Goal: Task Accomplishment & Management: Use online tool/utility

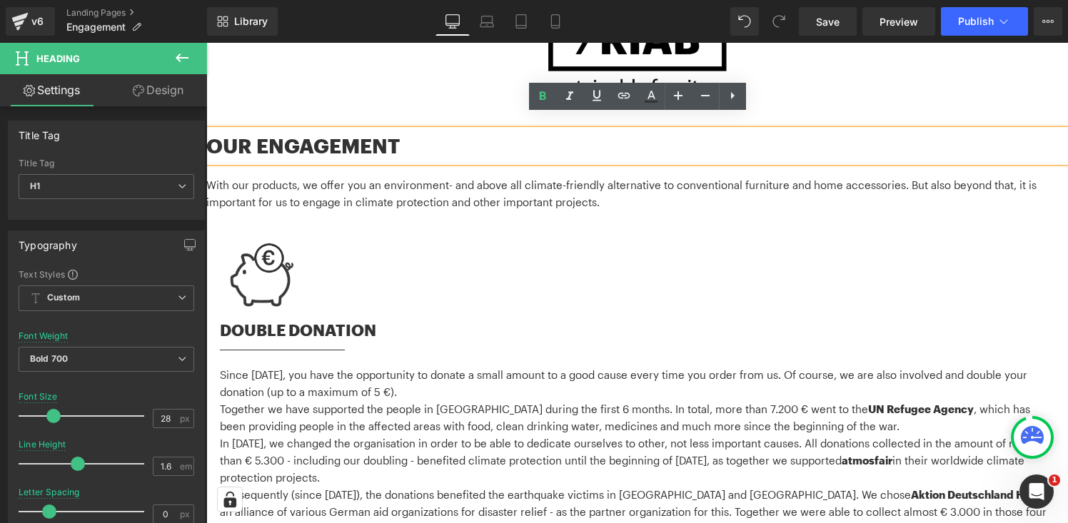
scroll to position [121, 0]
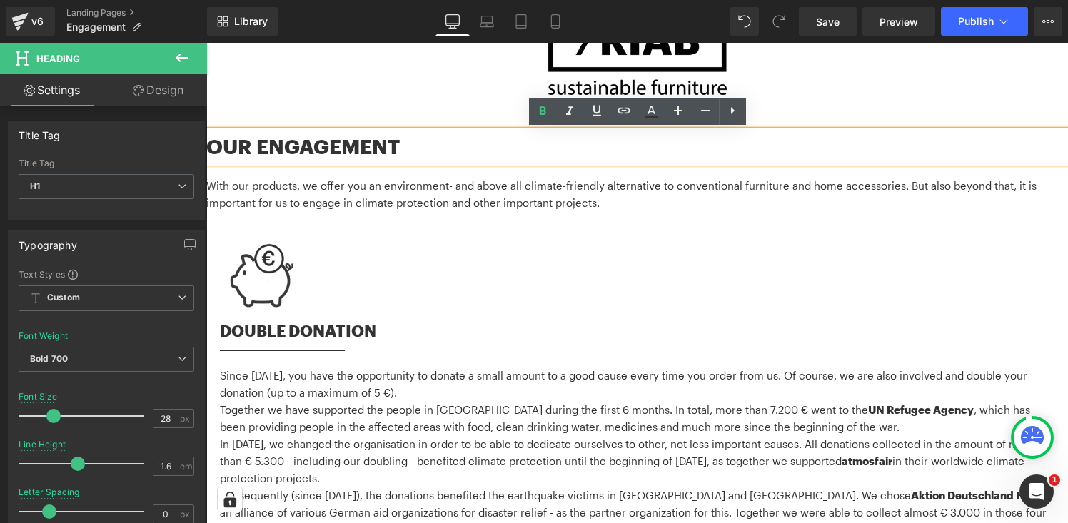
click at [341, 143] on h1 "OUR ENGAGEMENT" at bounding box center [636, 147] width 861 height 32
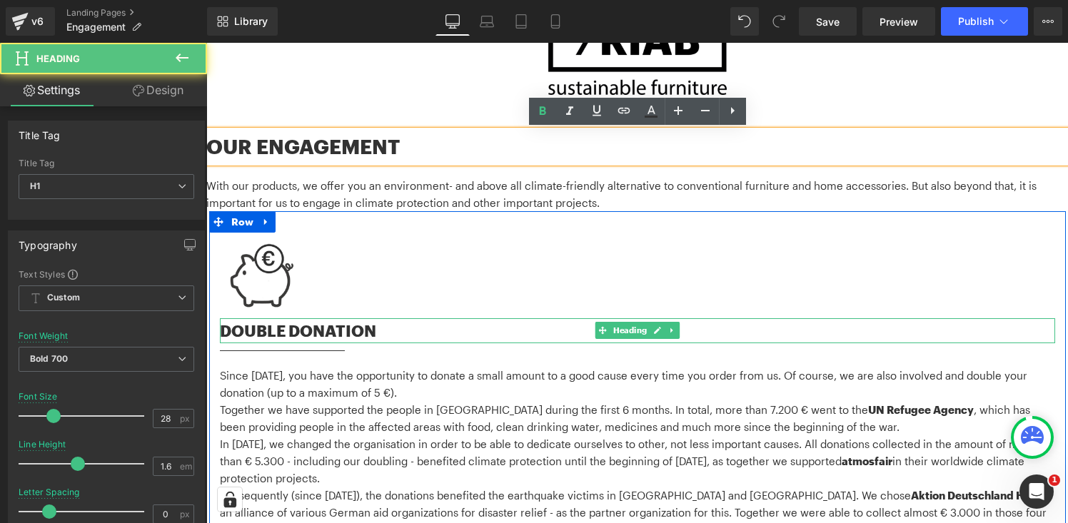
click at [303, 331] on h2 "DOUBLE DONATION" at bounding box center [637, 330] width 835 height 25
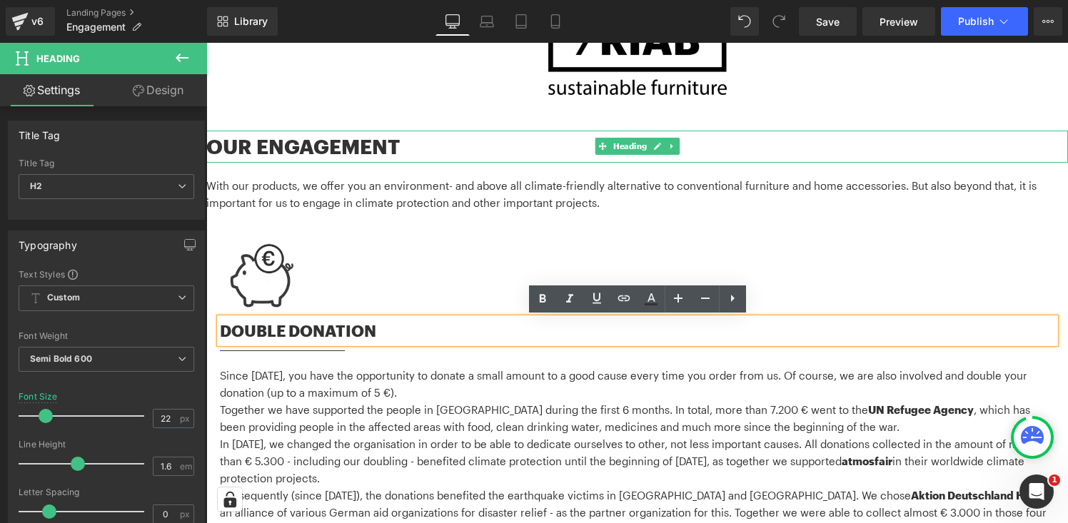
click at [269, 143] on h1 "OUR ENGAGEMENT" at bounding box center [636, 147] width 861 height 32
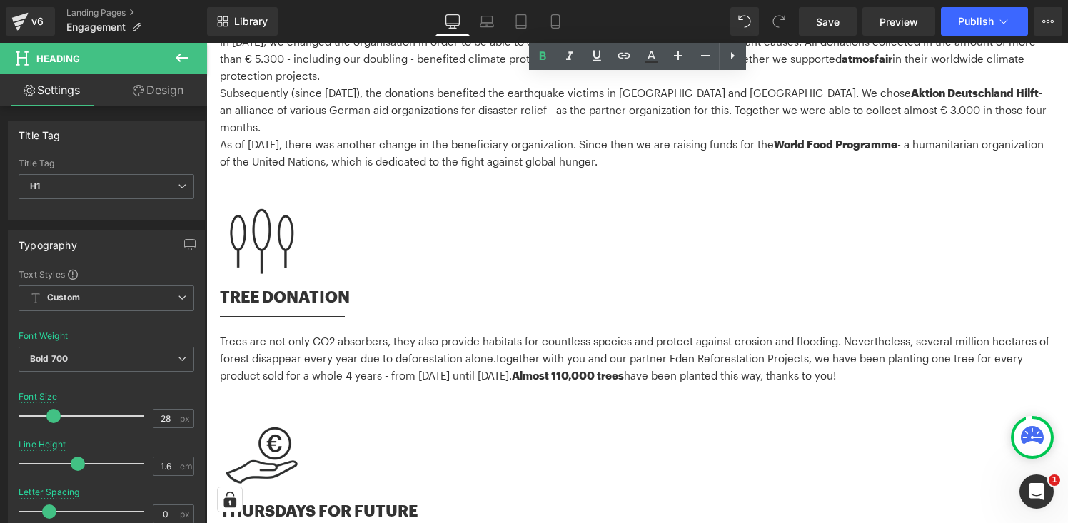
scroll to position [534, 0]
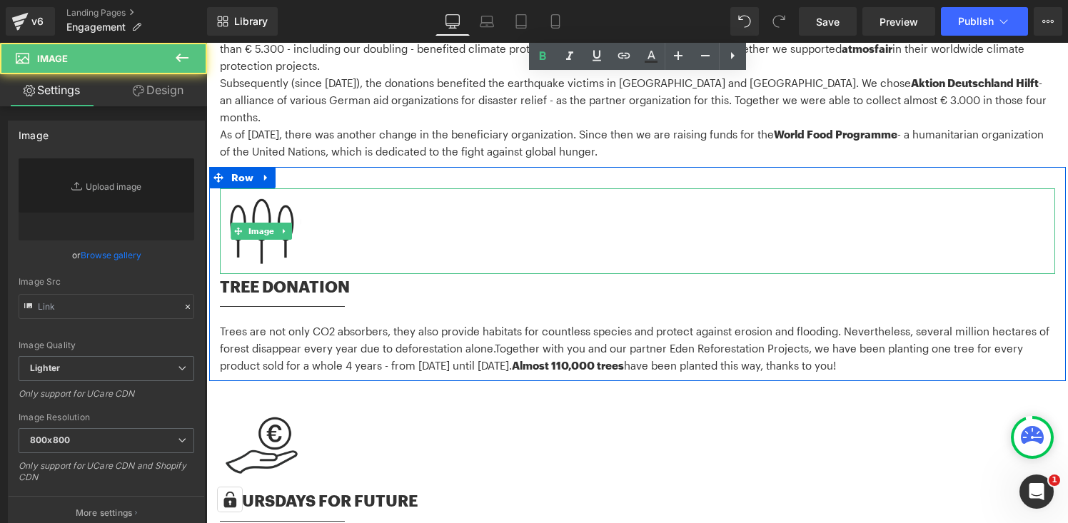
click at [258, 234] on img at bounding box center [262, 231] width 84 height 86
type input "[URL][DOMAIN_NAME]"
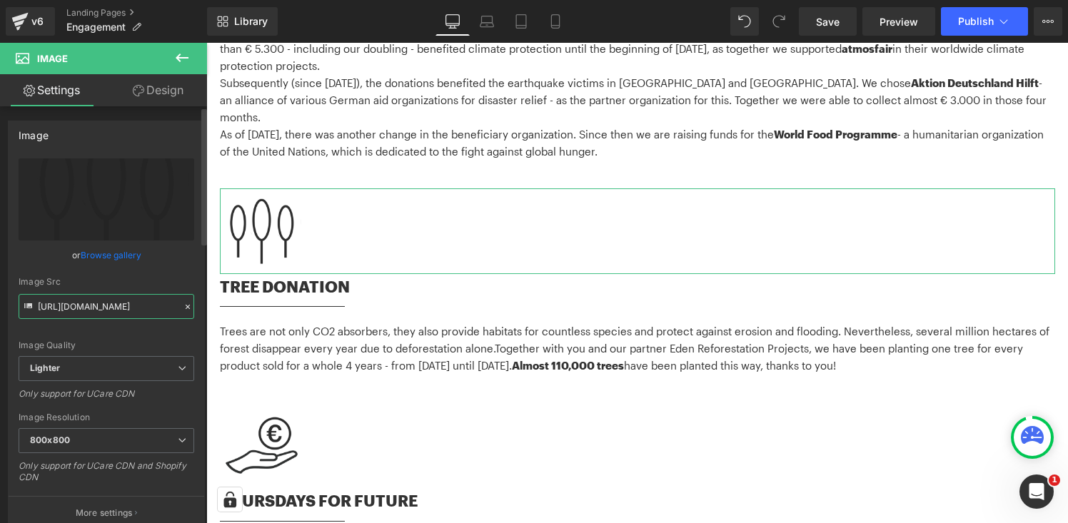
click at [113, 303] on input "[URL][DOMAIN_NAME]" at bounding box center [107, 306] width 176 height 25
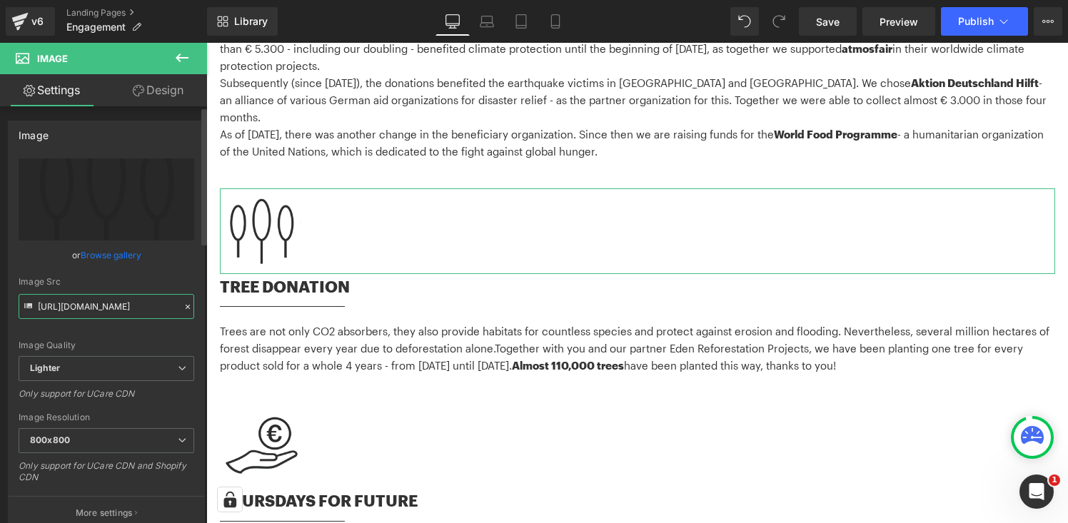
click at [125, 303] on input "[URL][DOMAIN_NAME]" at bounding box center [107, 306] width 176 height 25
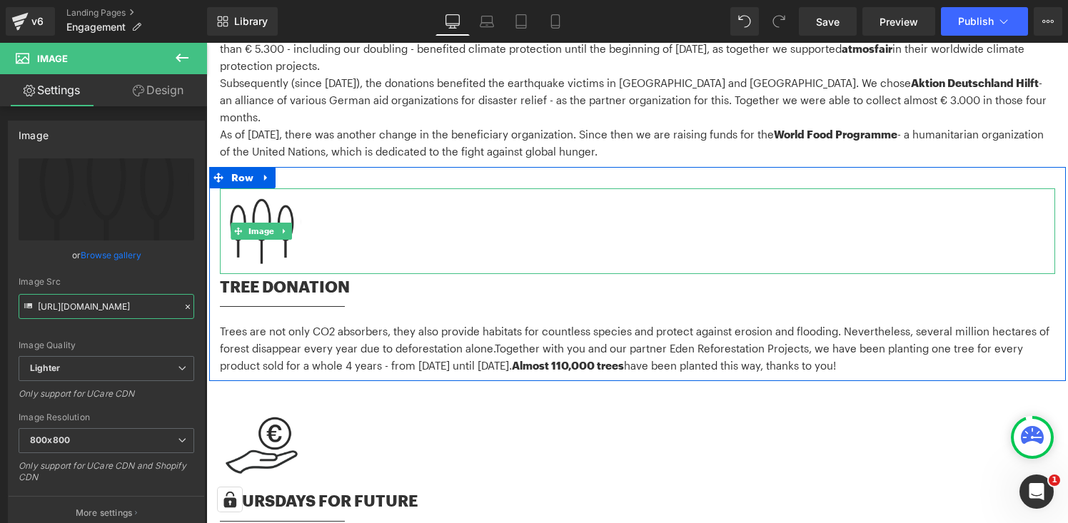
scroll to position [546, 0]
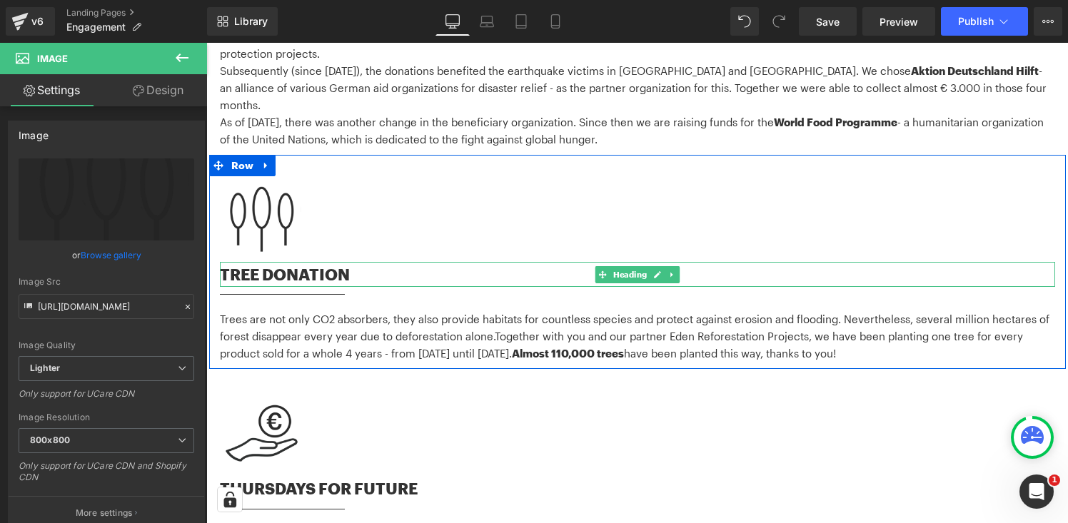
click at [278, 262] on h2 "TREE DONATION" at bounding box center [637, 274] width 835 height 25
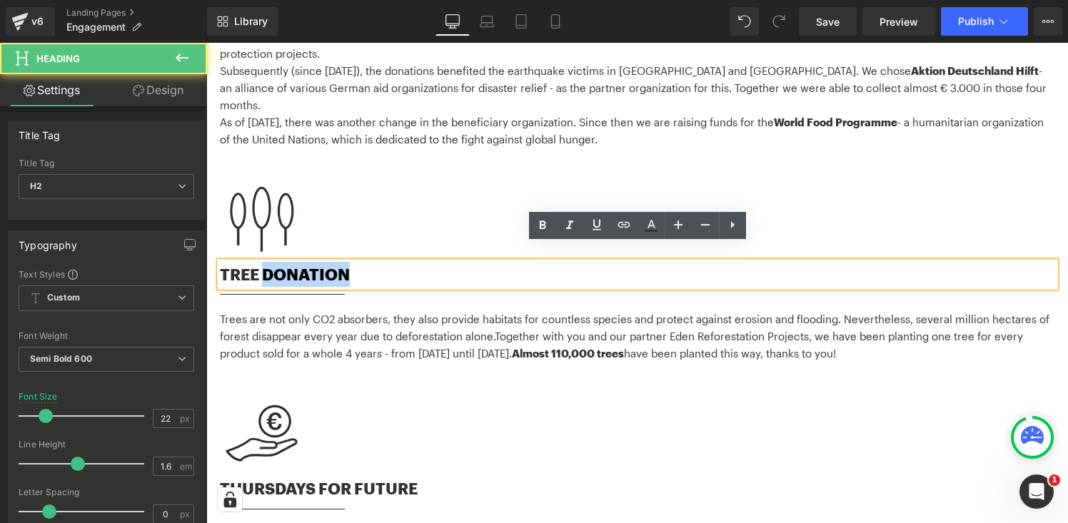
click at [278, 262] on h2 "TREE DONATION" at bounding box center [637, 274] width 835 height 25
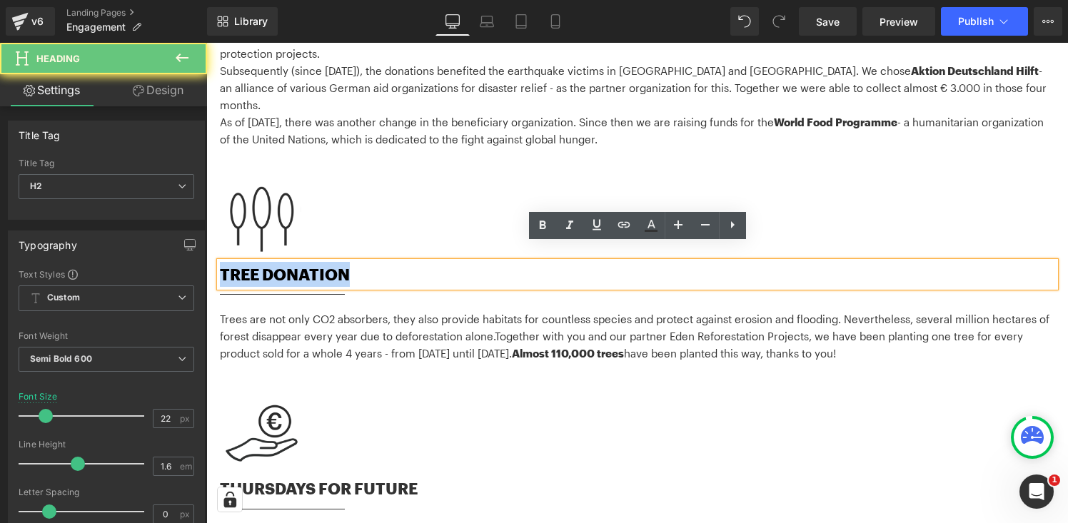
click at [278, 262] on h2 "TREE DONATION" at bounding box center [637, 274] width 835 height 25
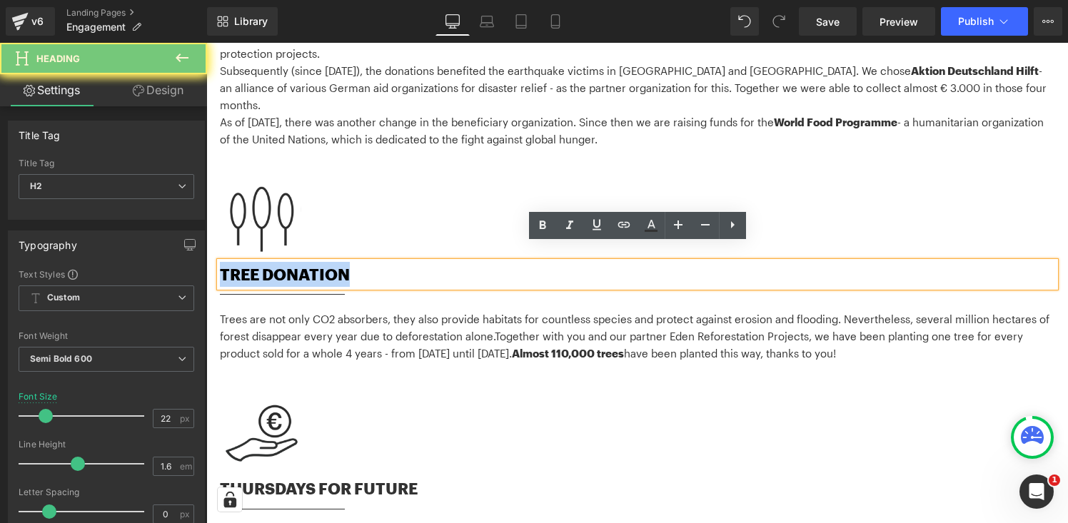
copy h2 "TREE DONATION"
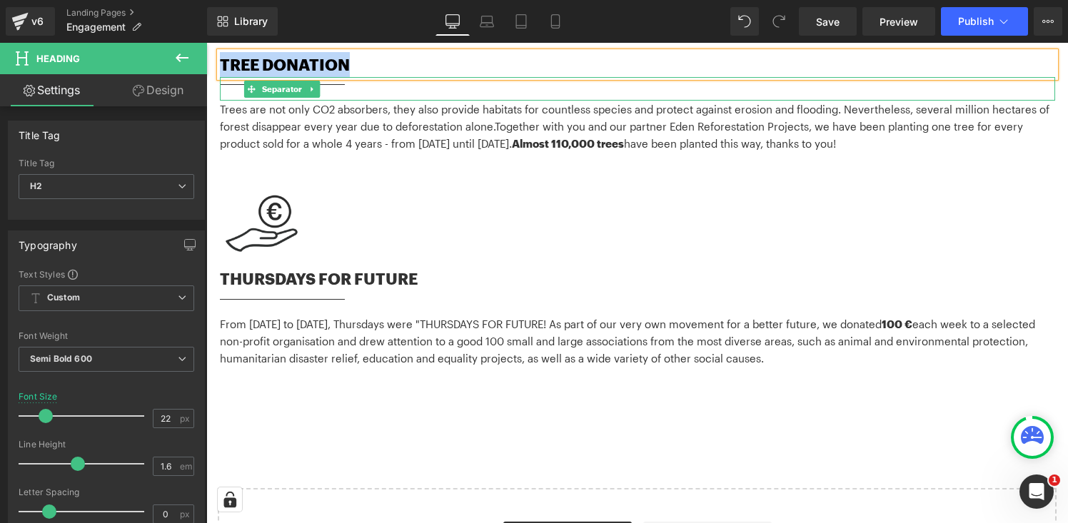
scroll to position [814, 0]
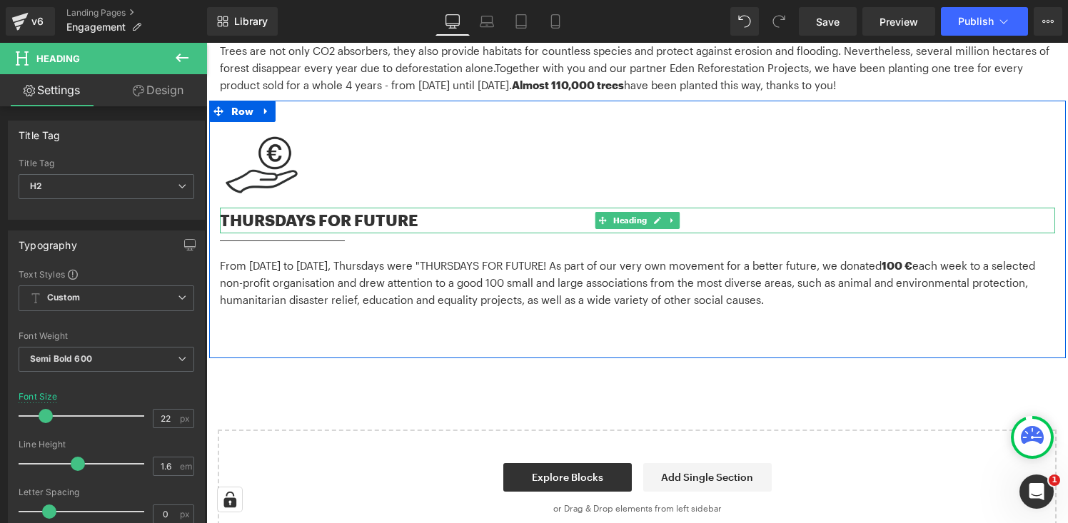
click at [308, 208] on h2 "THURSDAYS FOR FUTURE" at bounding box center [637, 220] width 835 height 25
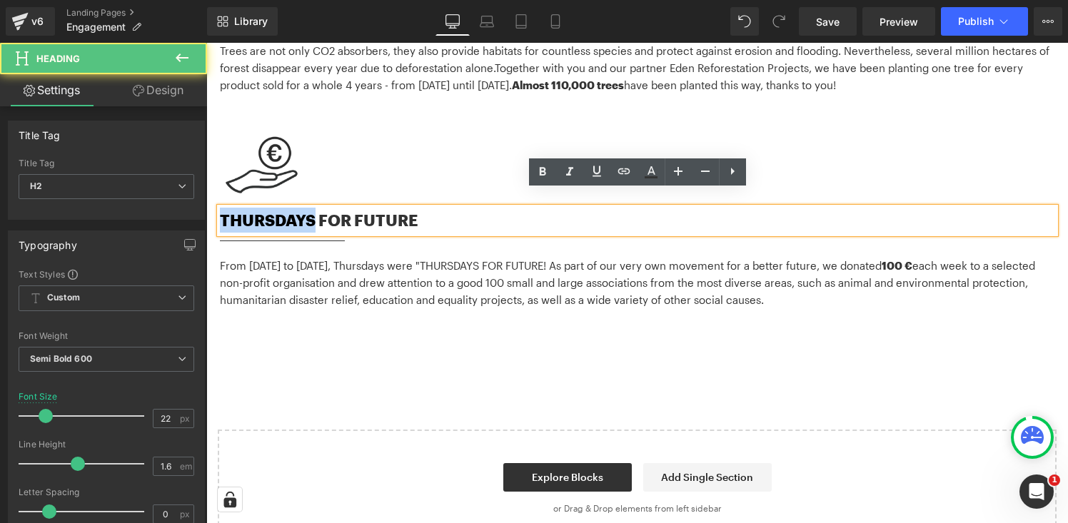
click at [308, 208] on h2 "THURSDAYS FOR FUTURE" at bounding box center [637, 220] width 835 height 25
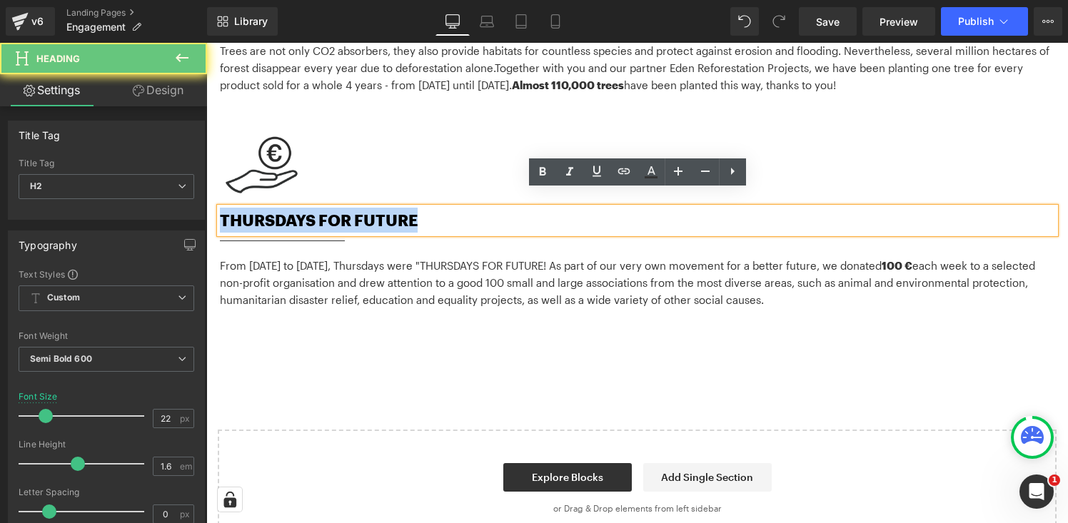
click at [308, 208] on h2 "THURSDAYS FOR FUTURE" at bounding box center [637, 220] width 835 height 25
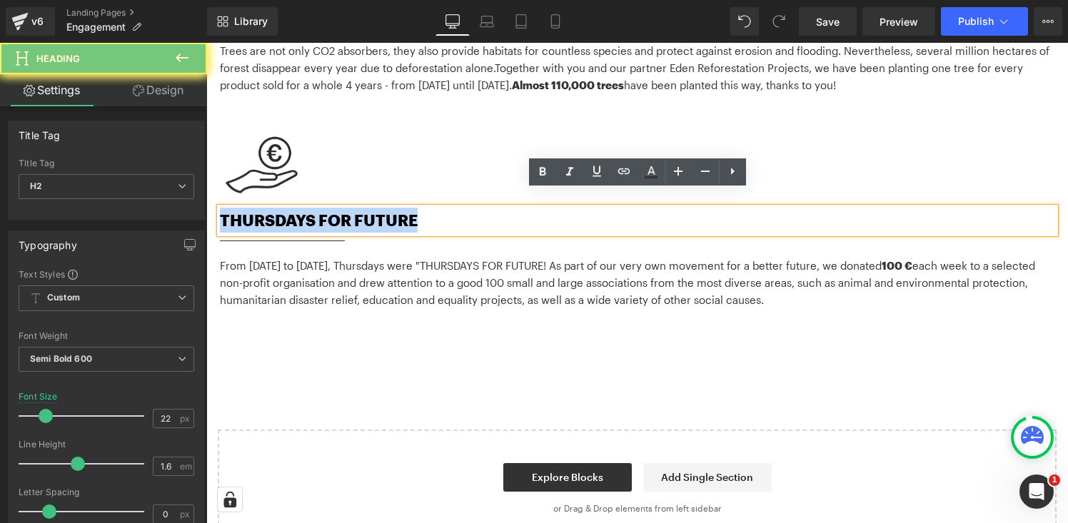
copy h2 "THURSDAYS FOR FUTURE"
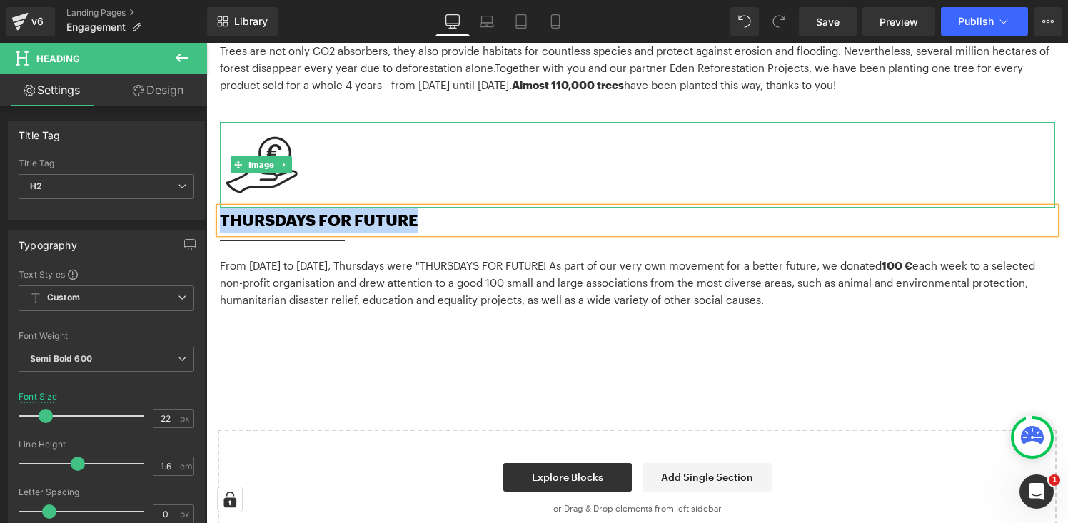
click at [275, 167] on img at bounding box center [262, 165] width 84 height 86
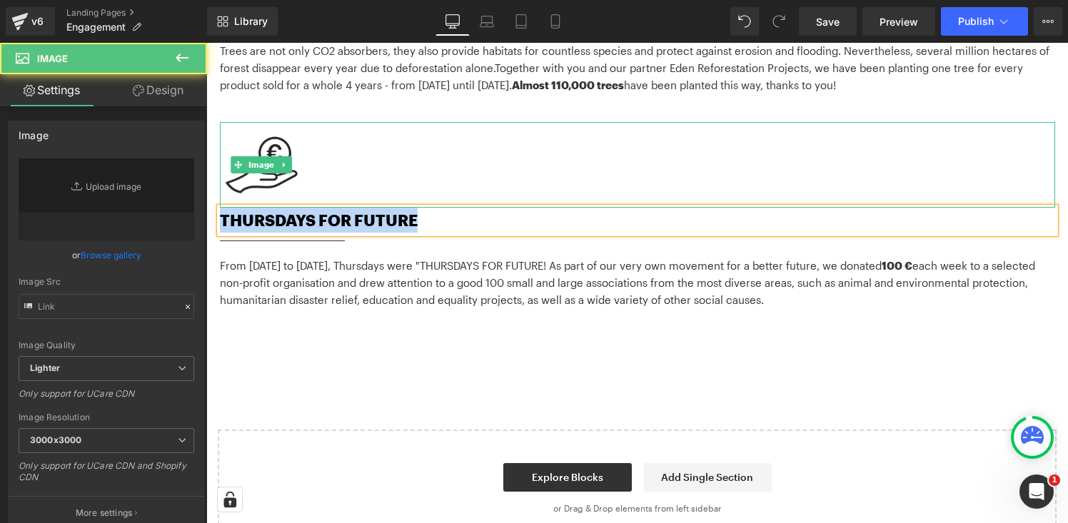
type input "[URL][DOMAIN_NAME]"
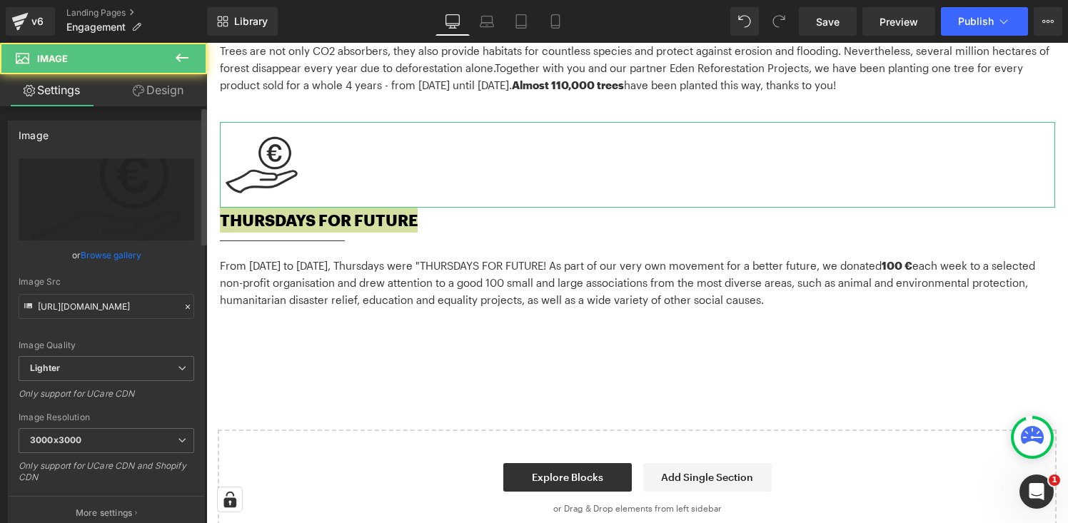
click at [106, 293] on div "Image Src [URL][DOMAIN_NAME]" at bounding box center [107, 298] width 176 height 42
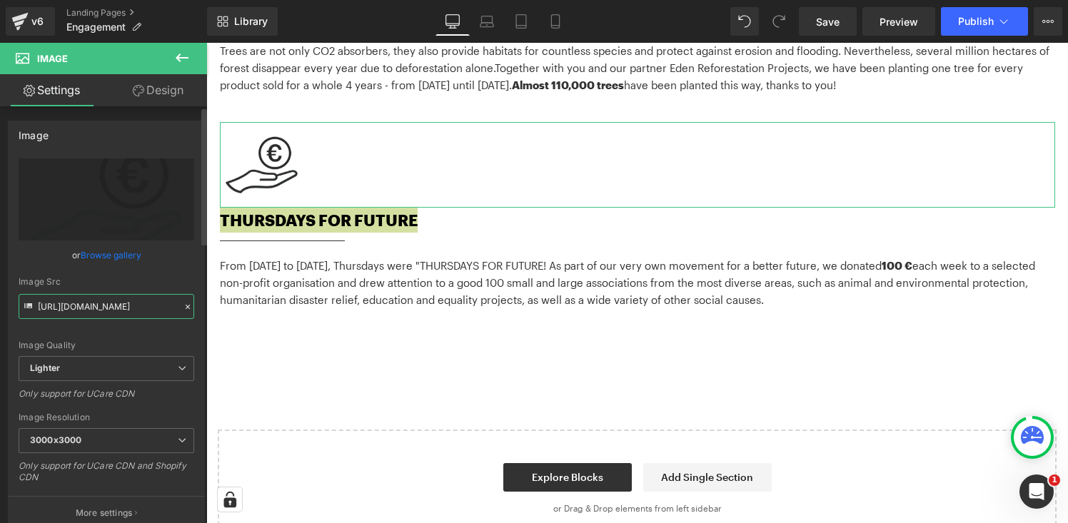
click at [106, 297] on input "[URL][DOMAIN_NAME]" at bounding box center [107, 306] width 176 height 25
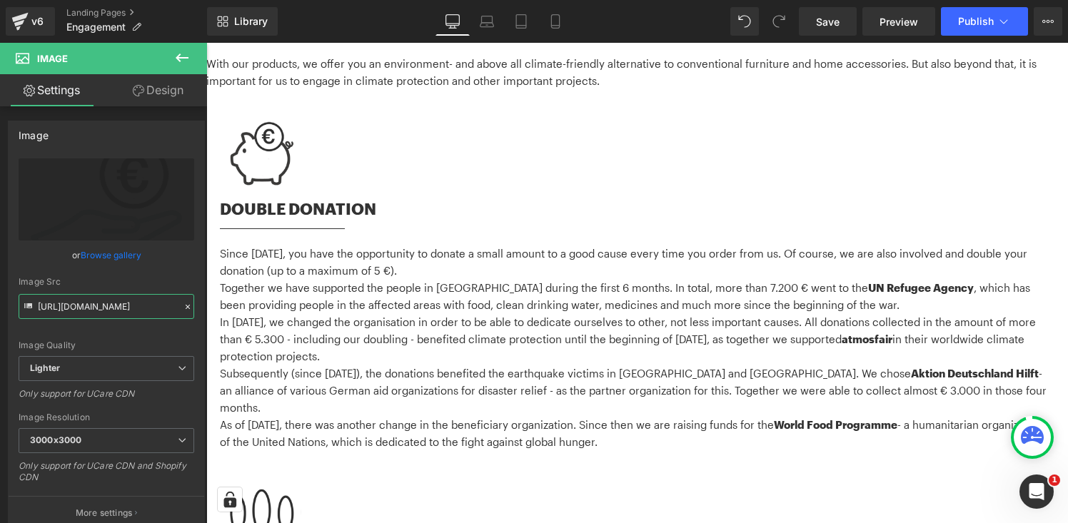
scroll to position [325, 0]
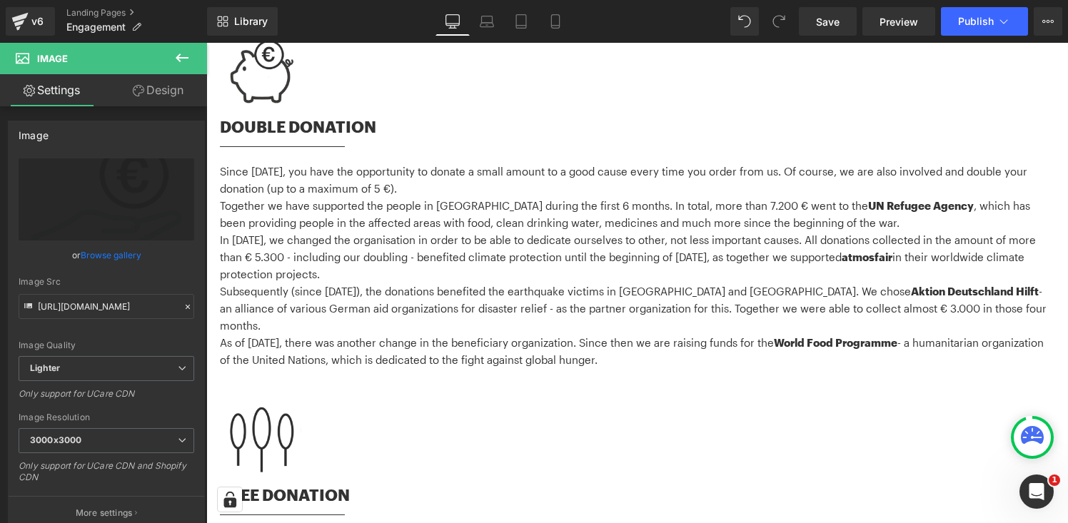
click at [348, 222] on span "Together we have supported the people in [GEOGRAPHIC_DATA] during the first 6 m…" at bounding box center [625, 214] width 810 height 30
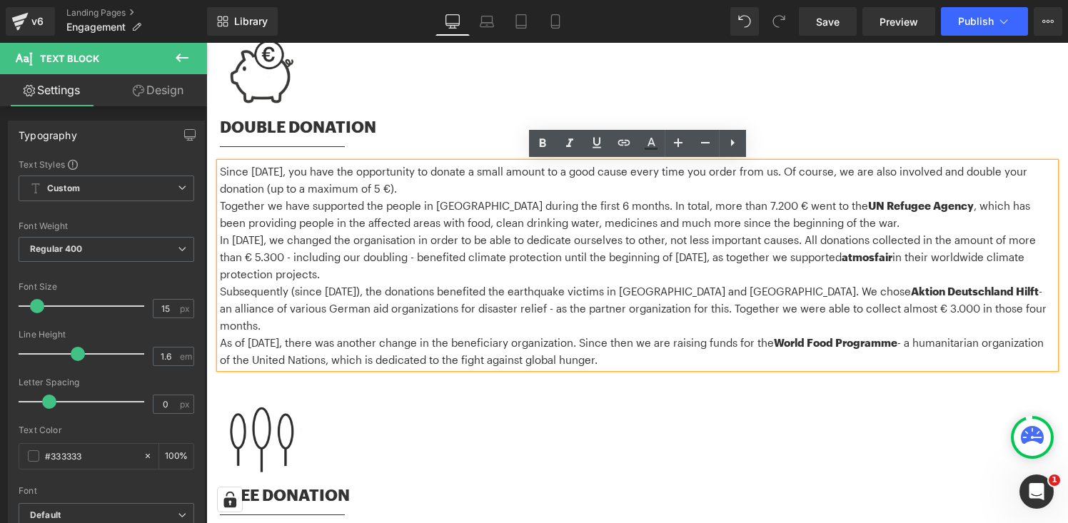
click at [348, 222] on span "Together we have supported the people in [GEOGRAPHIC_DATA] during the first 6 m…" at bounding box center [625, 214] width 810 height 30
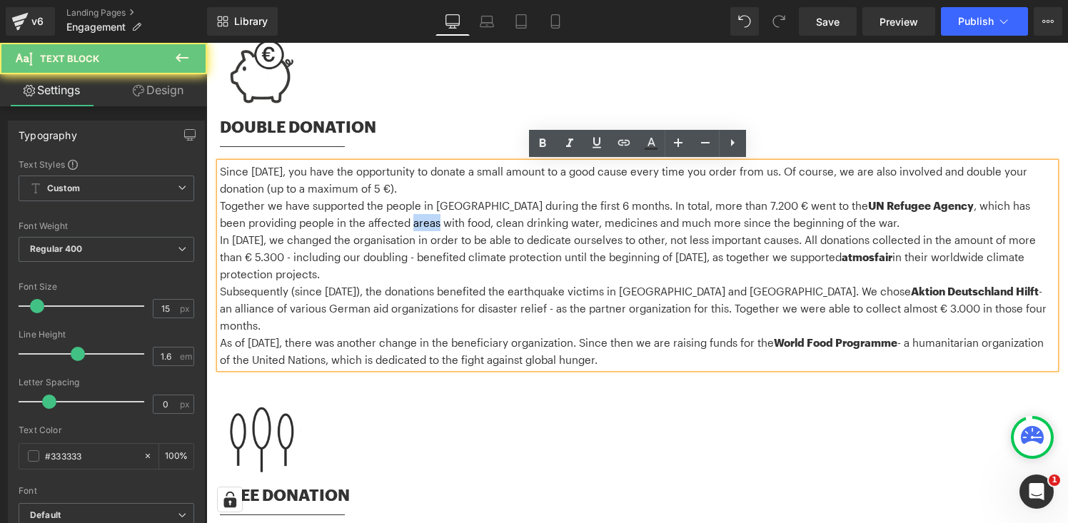
click at [348, 222] on span "Together we have supported the people in [GEOGRAPHIC_DATA] during the first 6 m…" at bounding box center [625, 214] width 810 height 30
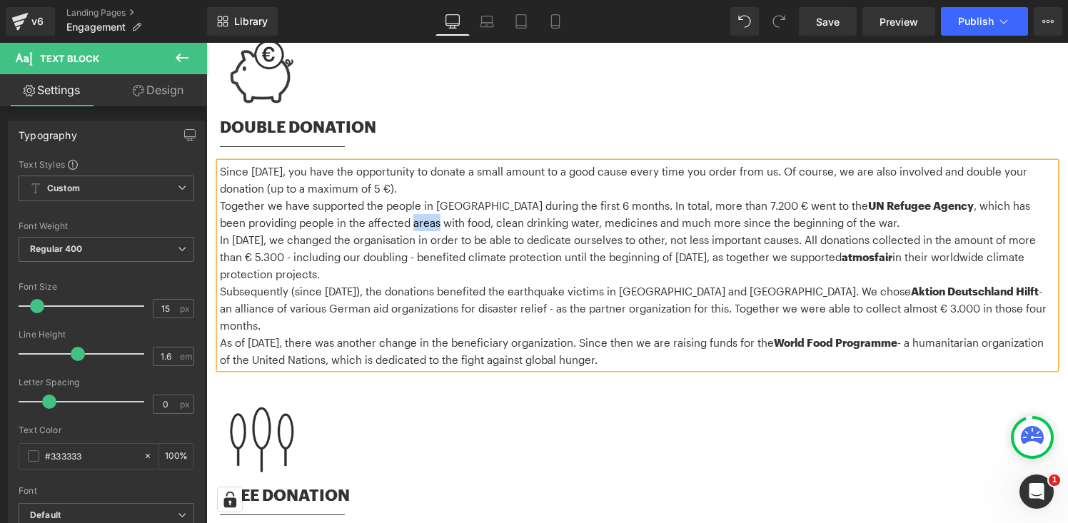
copy div "Lorem Ipsum 8140, dol sita con adipiscinge se doeius t incid utlabo et d magn a…"
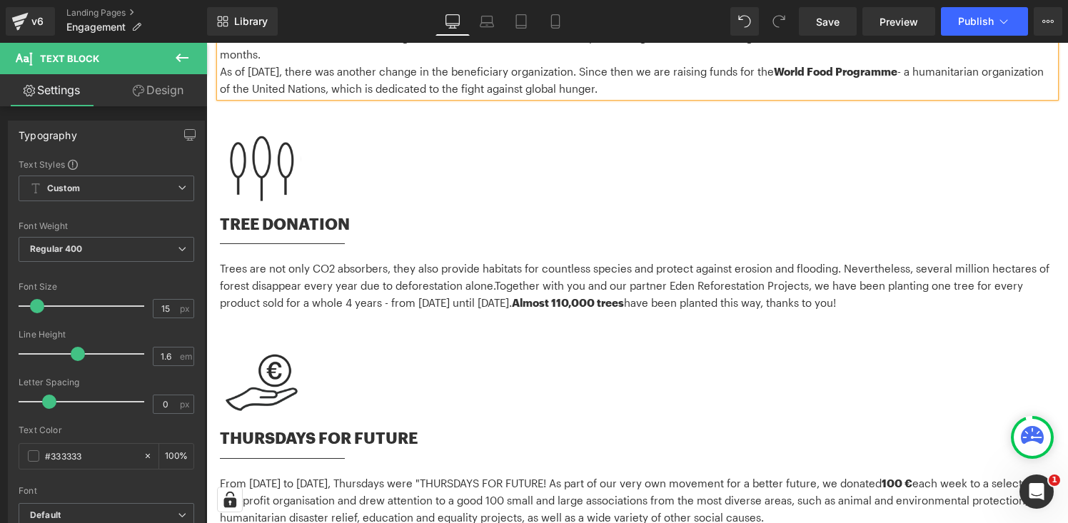
scroll to position [701, 0]
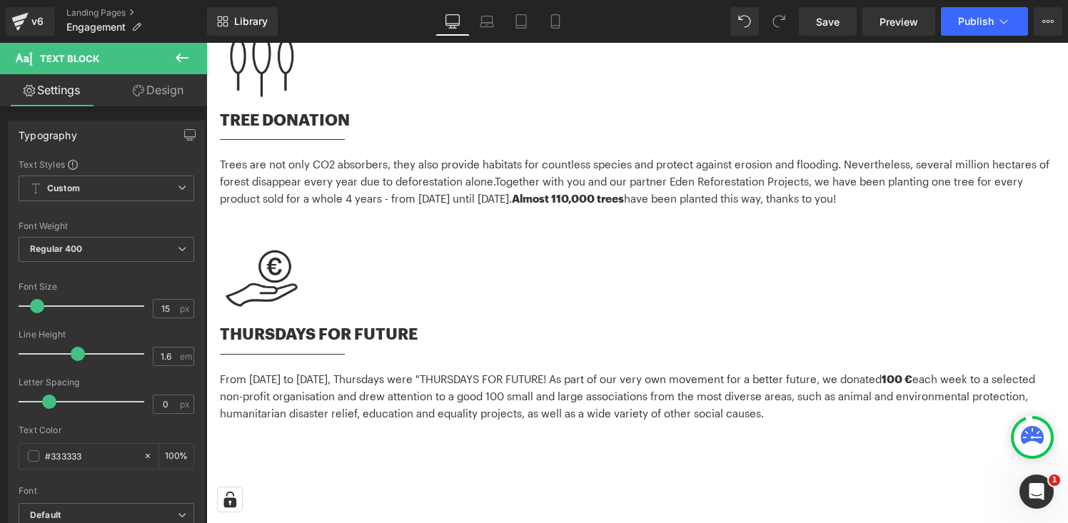
click at [338, 156] on p "Trees are not only CO2 absorbers, they also provide habitats for countless spec…" at bounding box center [637, 181] width 835 height 51
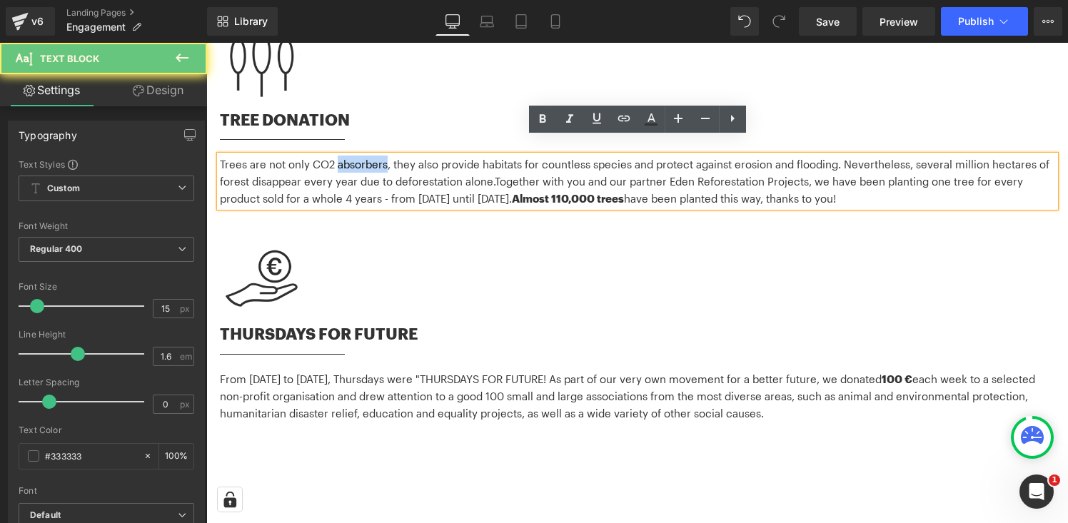
click at [338, 156] on p "Trees are not only CO2 absorbers, they also provide habitats for countless spec…" at bounding box center [637, 181] width 835 height 51
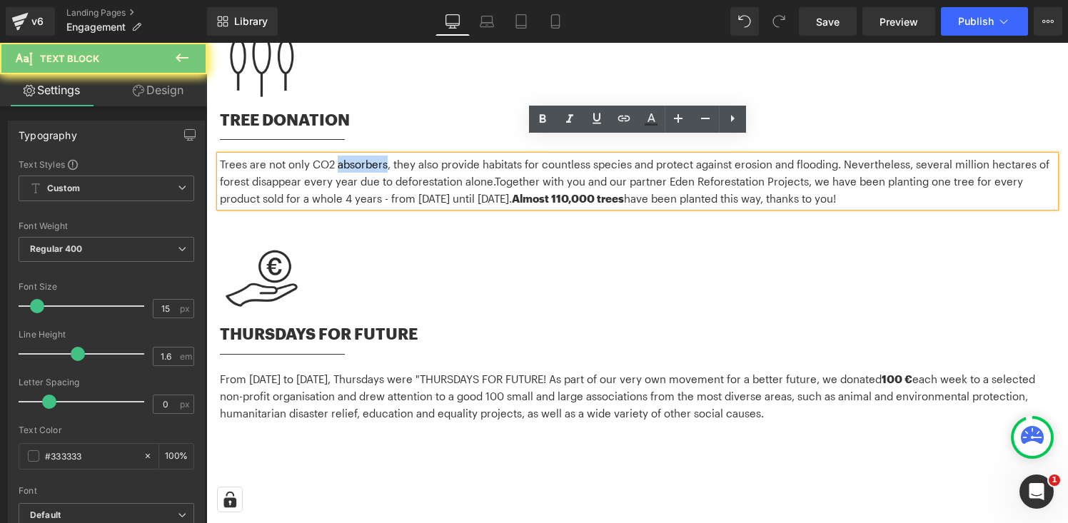
click at [338, 156] on p "Trees are not only CO2 absorbers, they also provide habitats for countless spec…" at bounding box center [637, 181] width 835 height 51
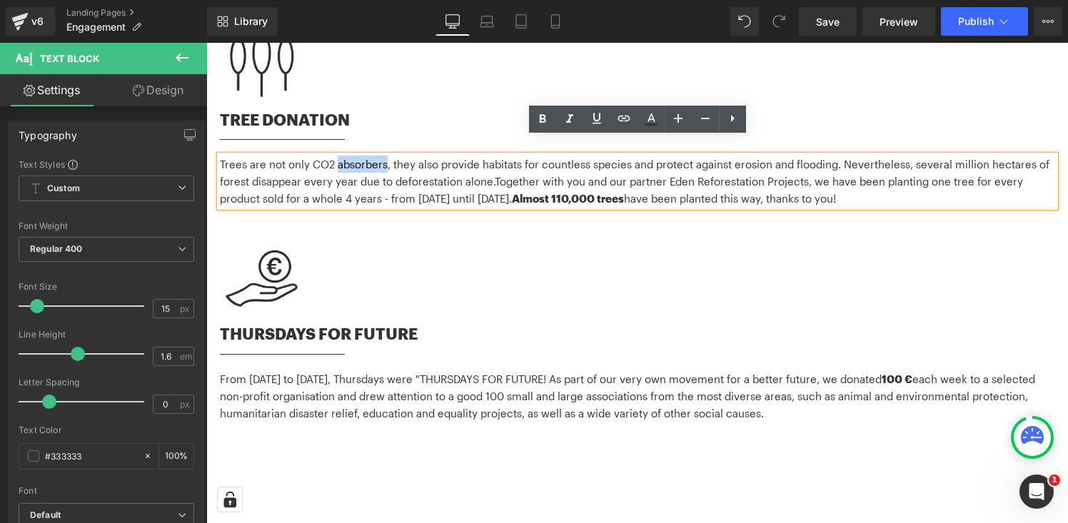
copy p "Trees are not only CO2 absorbers, they also provide habitats for countless spec…"
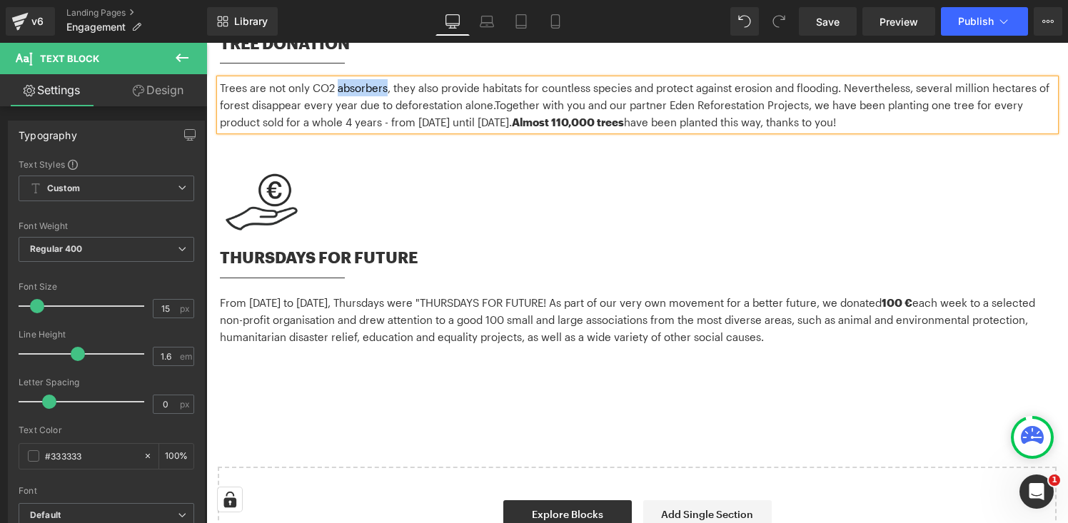
scroll to position [806, 0]
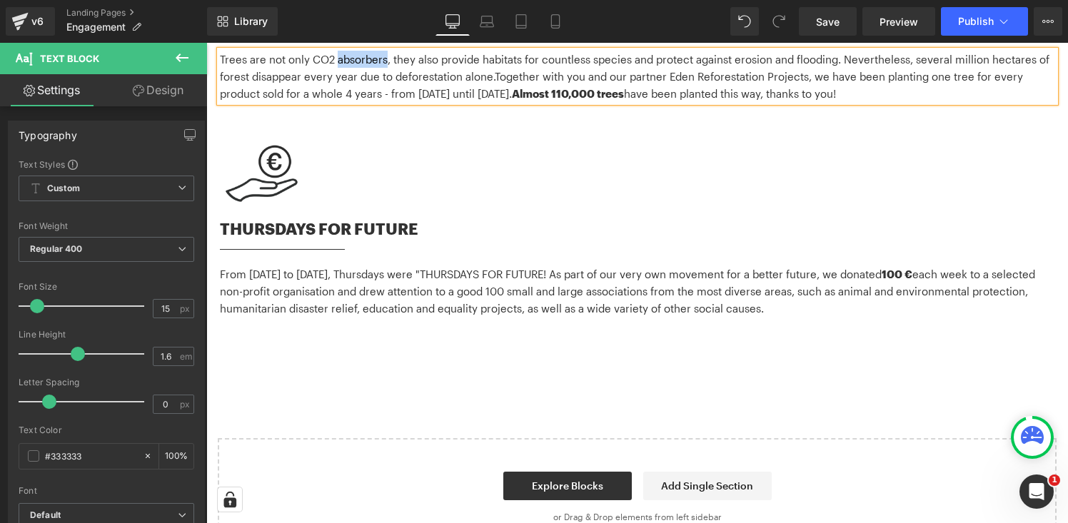
click at [348, 266] on p "From [DATE] to [DATE], Thursdays were "THURSDAYS FOR FUTURE! As part of our ver…" at bounding box center [637, 291] width 835 height 51
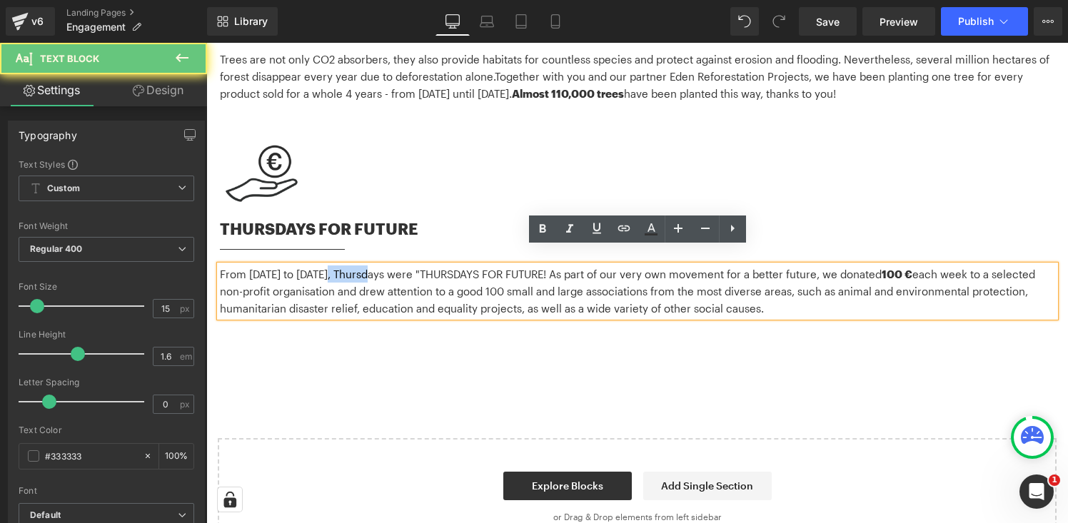
click at [348, 266] on p "From [DATE] to [DATE], Thursdays were "THURSDAYS FOR FUTURE! As part of our ver…" at bounding box center [637, 291] width 835 height 51
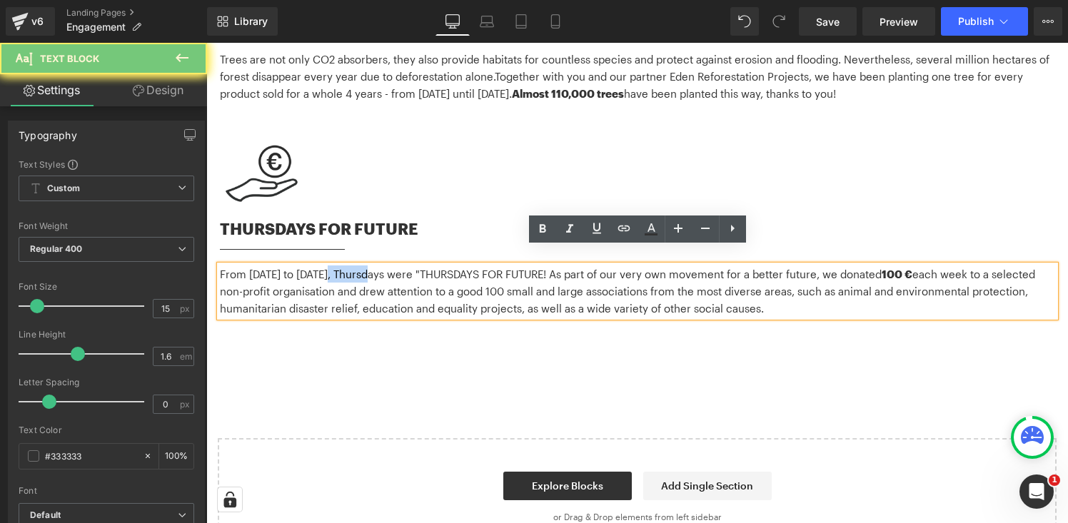
click at [348, 266] on p "From [DATE] to [DATE], Thursdays were "THURSDAYS FOR FUTURE! As part of our ver…" at bounding box center [637, 291] width 835 height 51
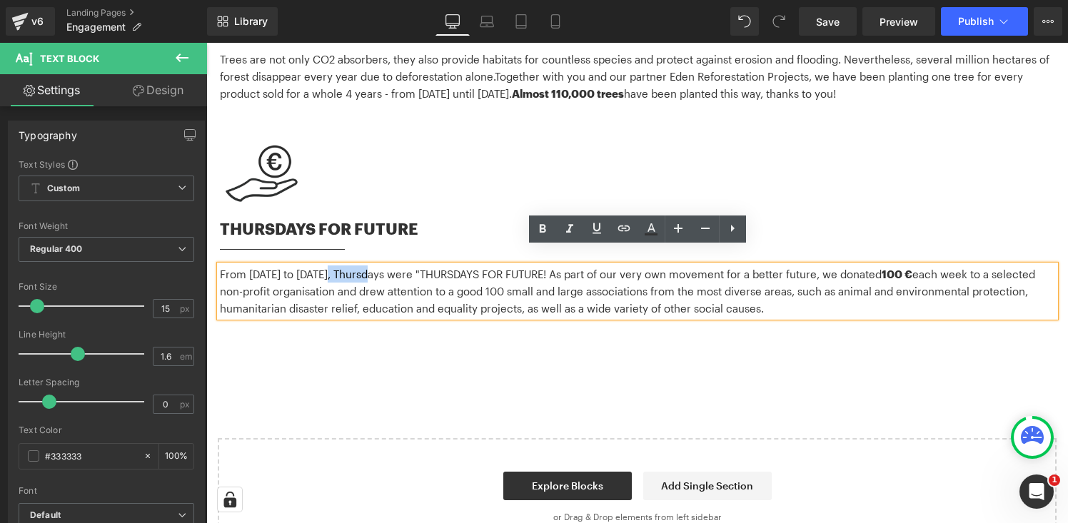
copy p "From [DATE] to [DATE], Thursdays were "THURSDAYS FOR FUTURE! As part of our ver…"
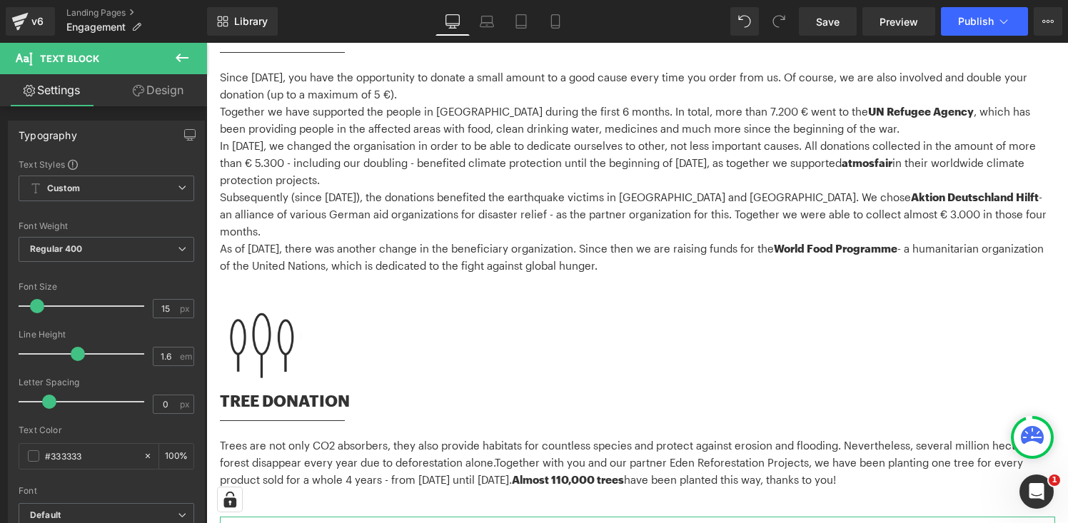
scroll to position [0, 0]
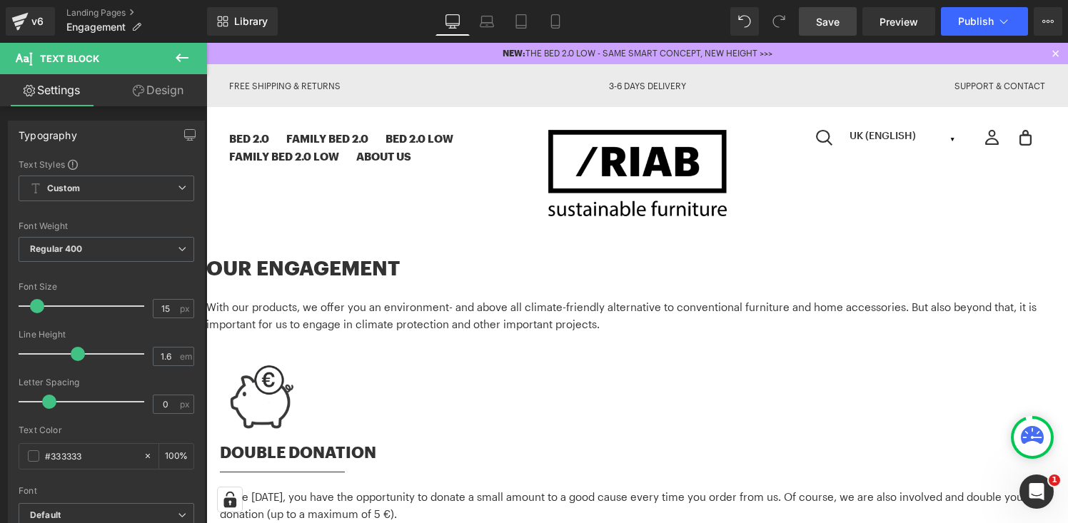
click at [841, 26] on link "Save" at bounding box center [828, 21] width 58 height 29
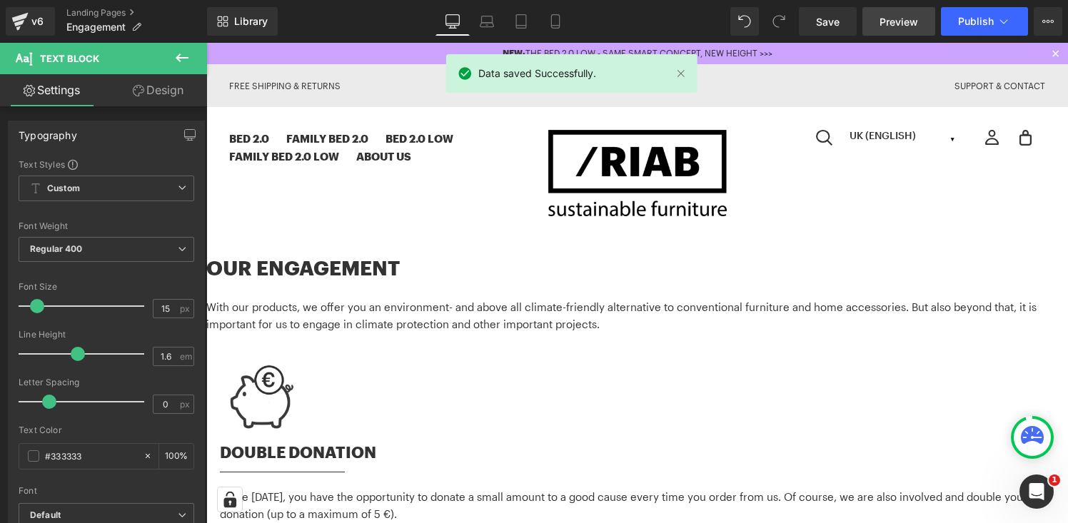
click at [896, 19] on span "Preview" at bounding box center [898, 21] width 39 height 15
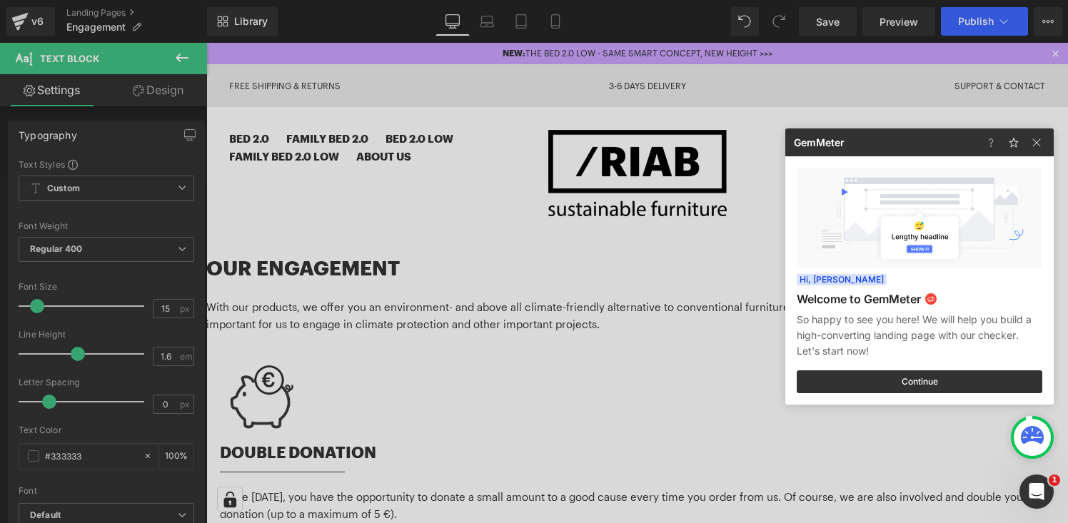
click at [492, 19] on div at bounding box center [534, 261] width 1068 height 523
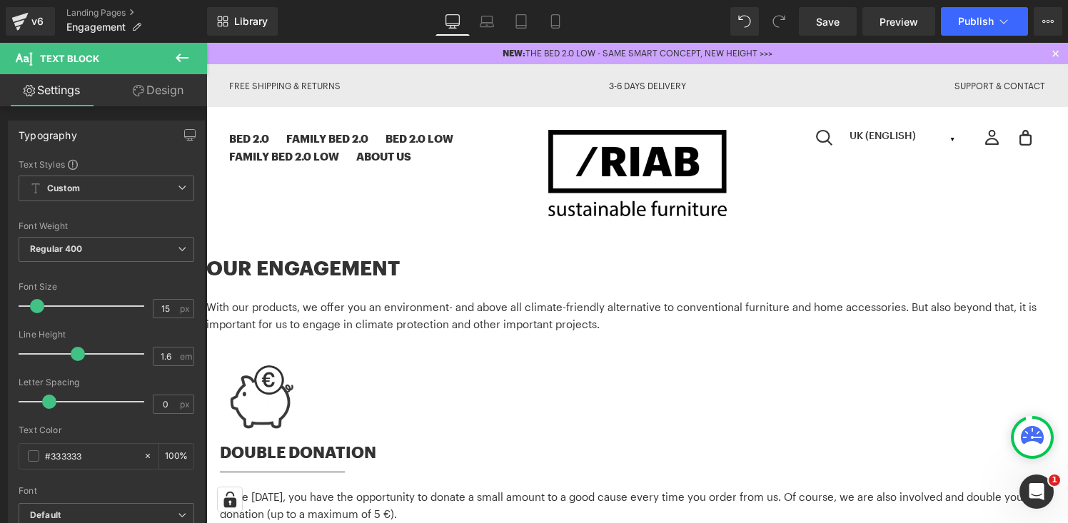
click at [492, 19] on icon at bounding box center [487, 19] width 11 height 6
type input "100"
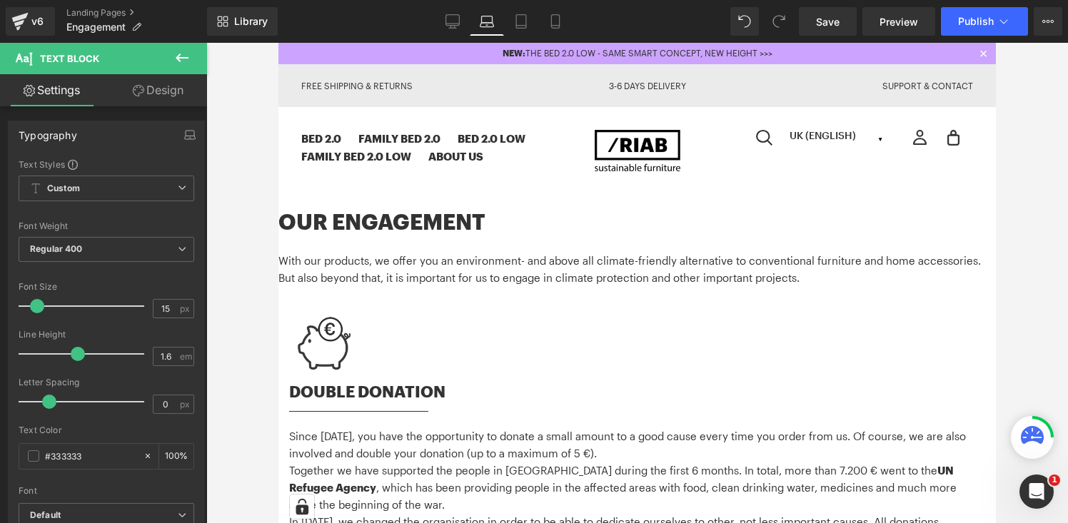
scroll to position [811, 0]
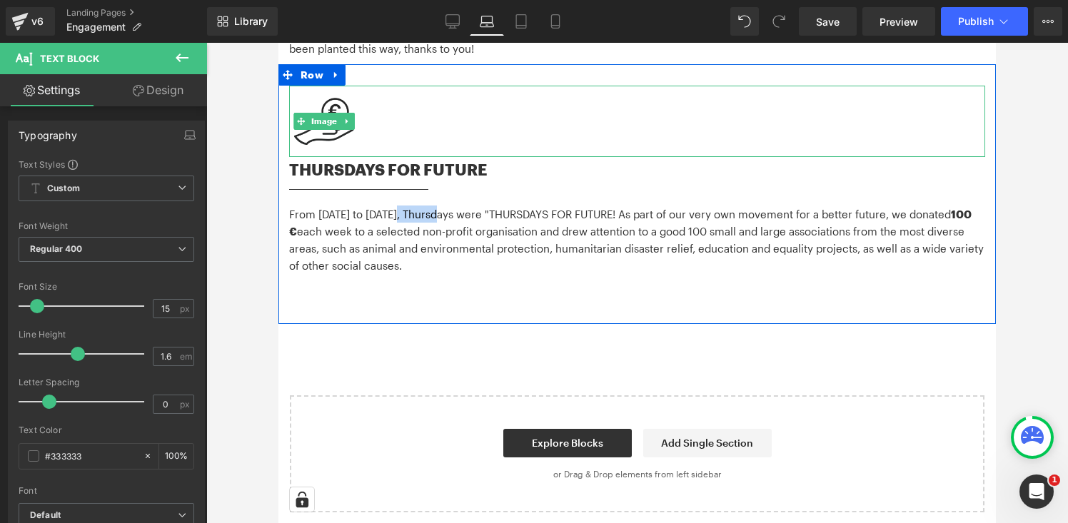
click at [340, 101] on img at bounding box center [324, 121] width 70 height 71
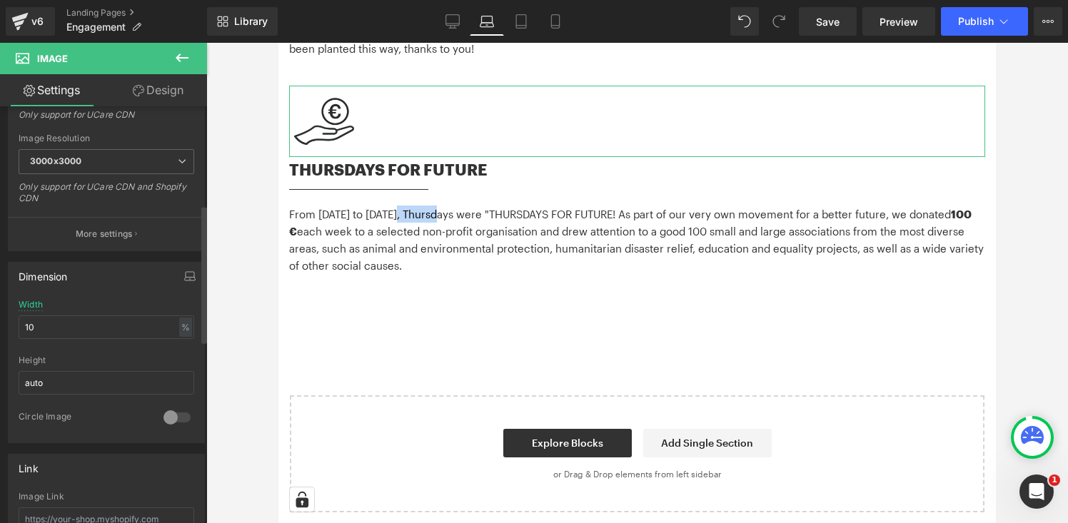
scroll to position [347, 0]
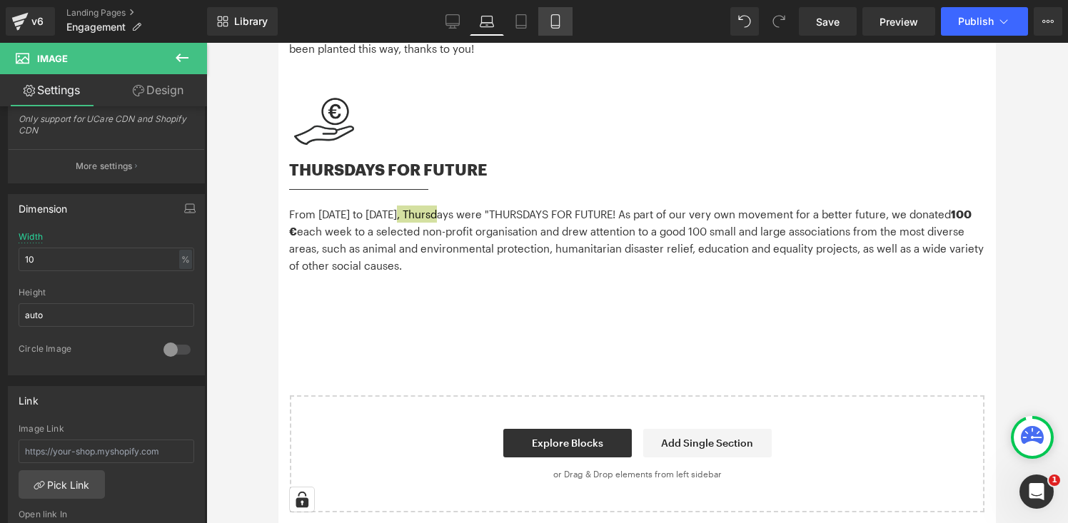
click at [559, 22] on icon at bounding box center [555, 22] width 8 height 14
type input "25"
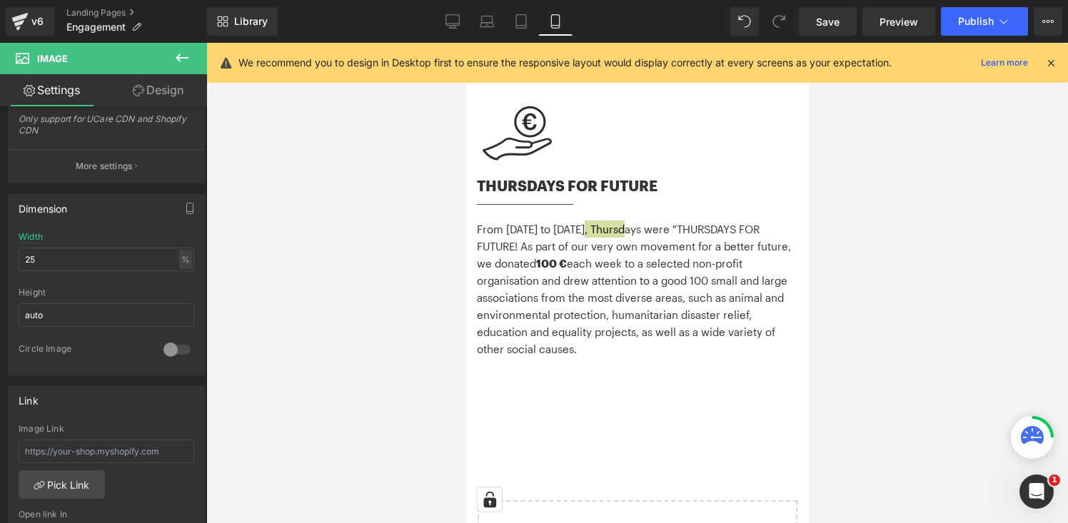
scroll to position [1135, 0]
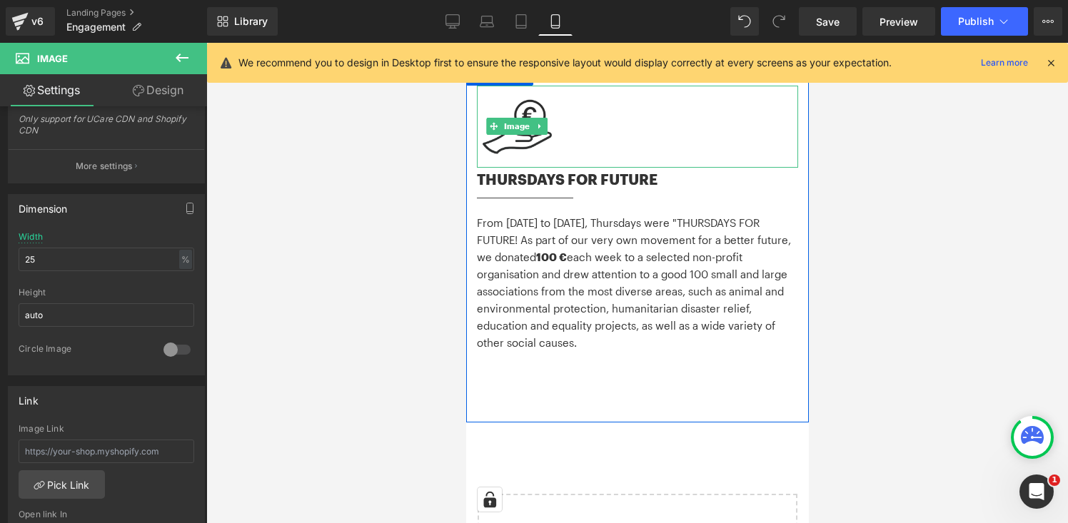
click at [565, 111] on div at bounding box center [636, 127] width 321 height 83
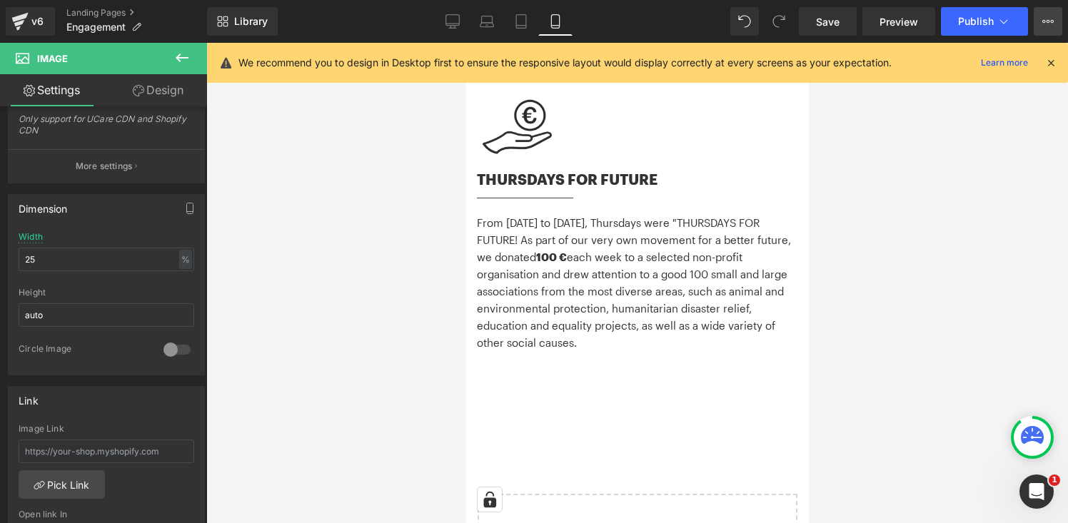
click at [1049, 21] on icon at bounding box center [1047, 21] width 11 height 11
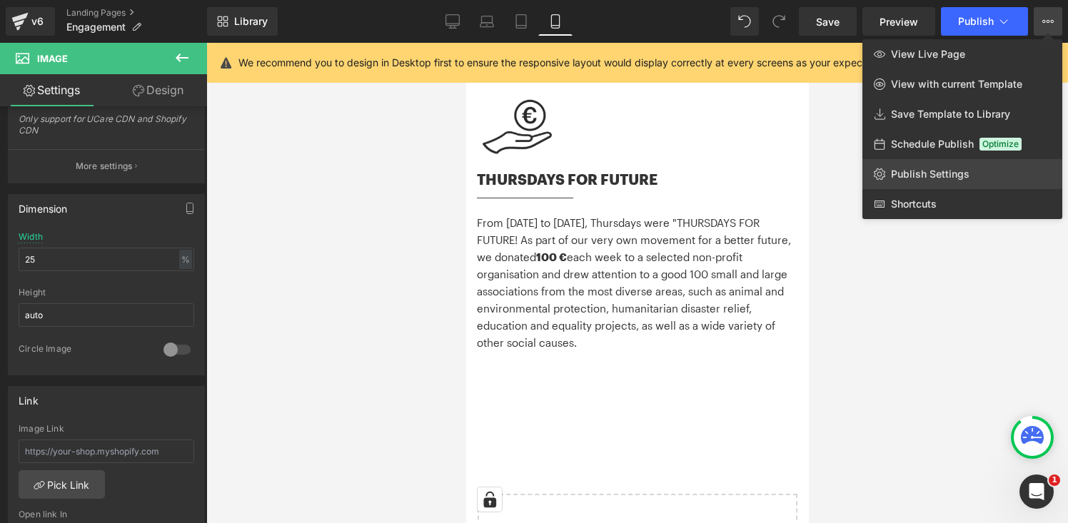
click at [924, 163] on link "Publish Settings" at bounding box center [962, 174] width 200 height 30
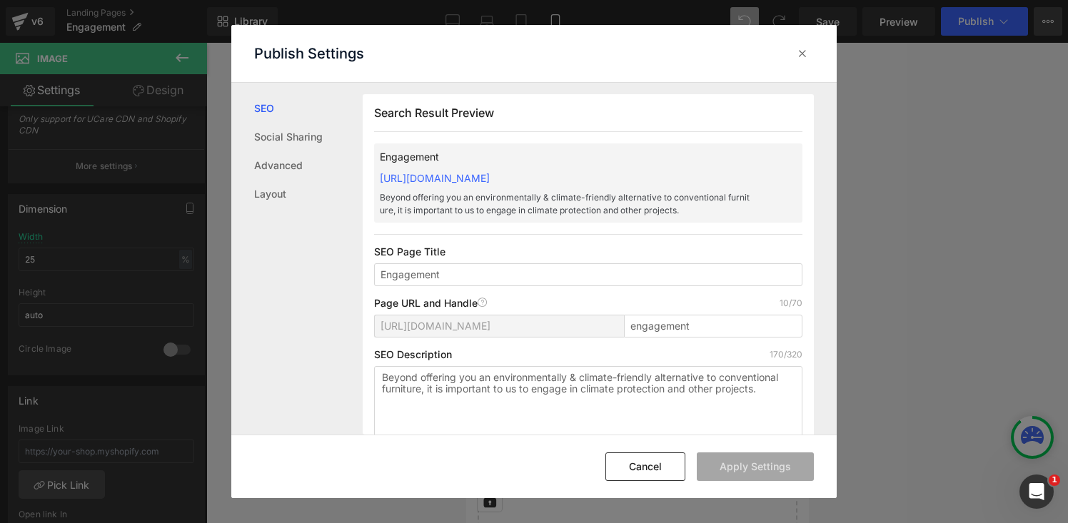
scroll to position [1, 0]
click at [483, 276] on input "Engagement" at bounding box center [588, 274] width 428 height 23
click at [702, 330] on input "engagement" at bounding box center [713, 325] width 178 height 23
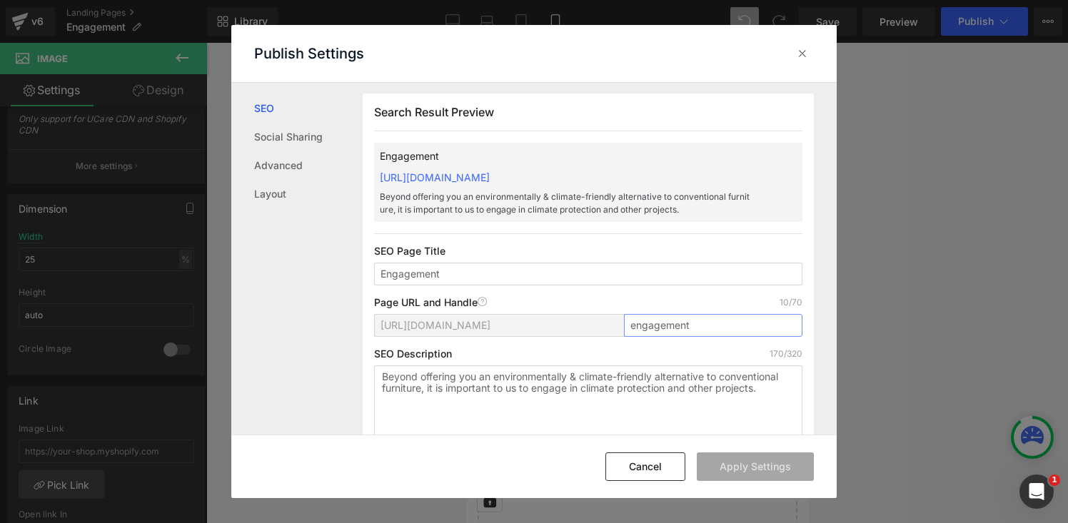
click at [702, 330] on input "engagement" at bounding box center [713, 325] width 178 height 23
click at [804, 52] on icon at bounding box center [802, 53] width 14 height 14
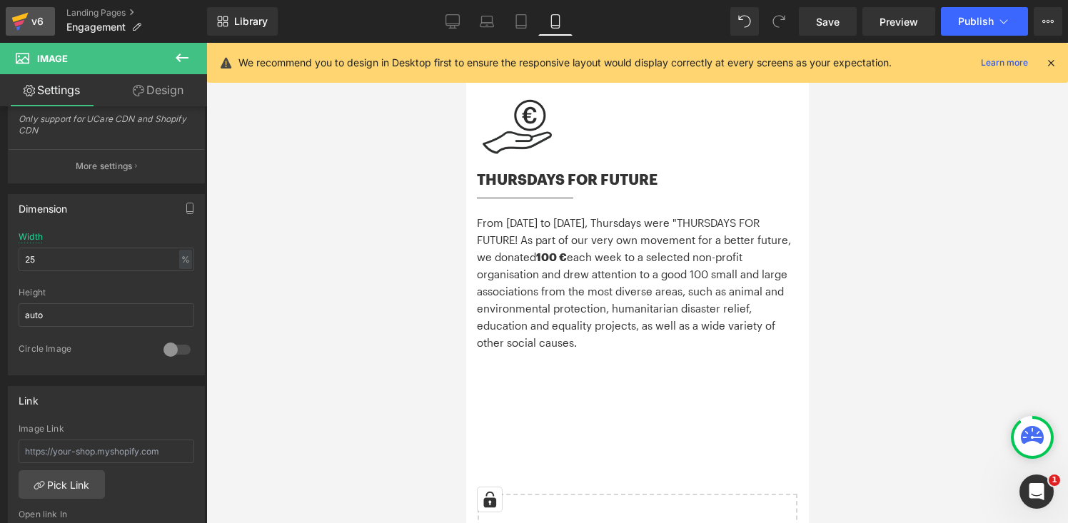
click at [33, 22] on div "v6" at bounding box center [38, 21] width 18 height 19
